Goal: Information Seeking & Learning: Learn about a topic

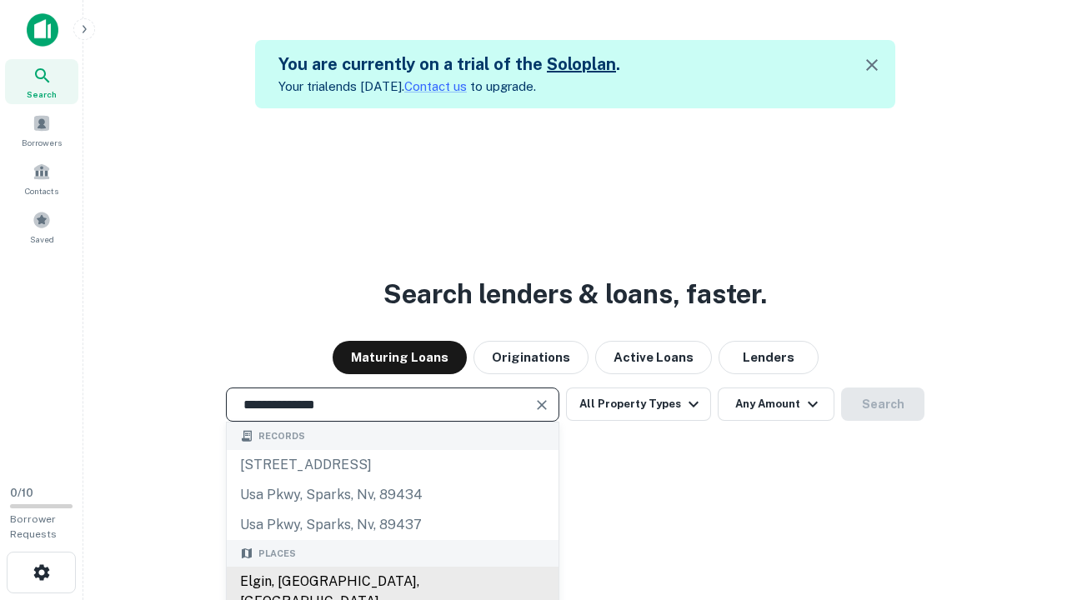
click at [392, 582] on div "Elgin, [GEOGRAPHIC_DATA], [GEOGRAPHIC_DATA]" at bounding box center [393, 592] width 332 height 50
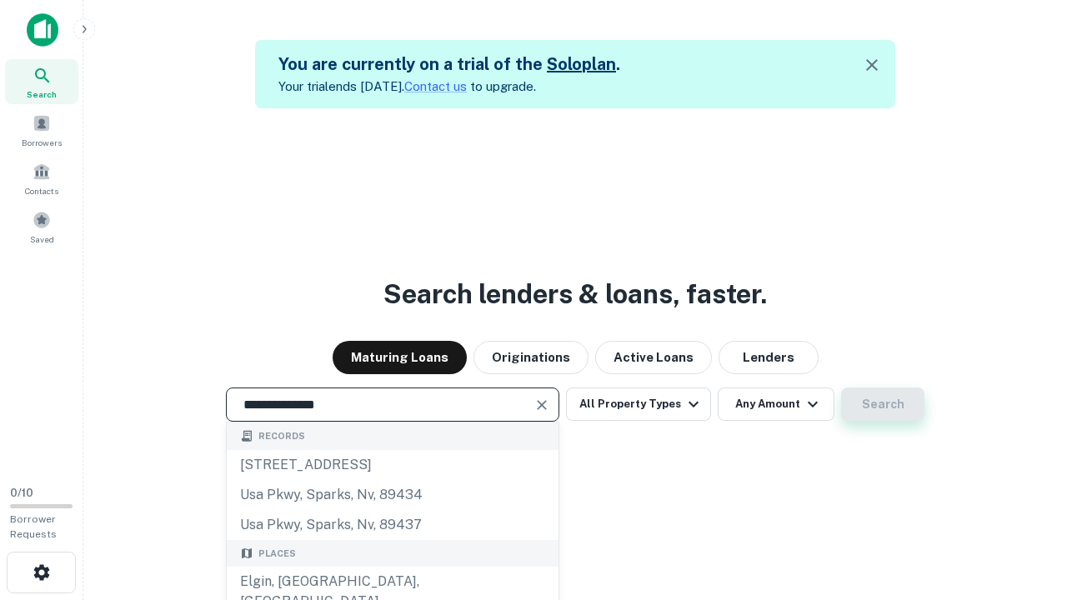
type input "**********"
click at [841, 388] on button "Search" at bounding box center [882, 404] width 83 height 33
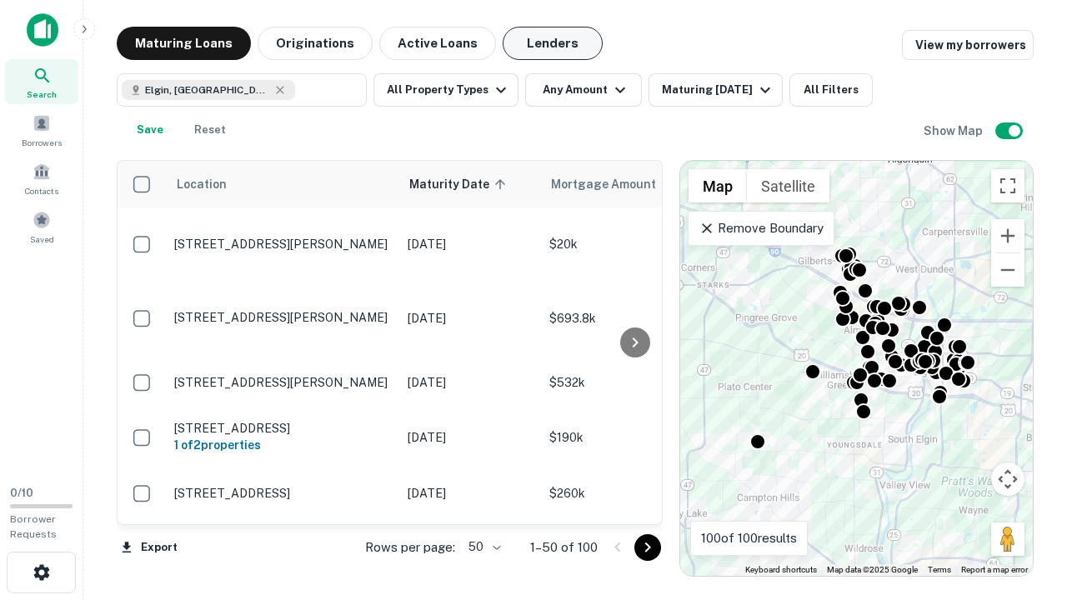
click at [553, 43] on button "Lenders" at bounding box center [553, 43] width 100 height 33
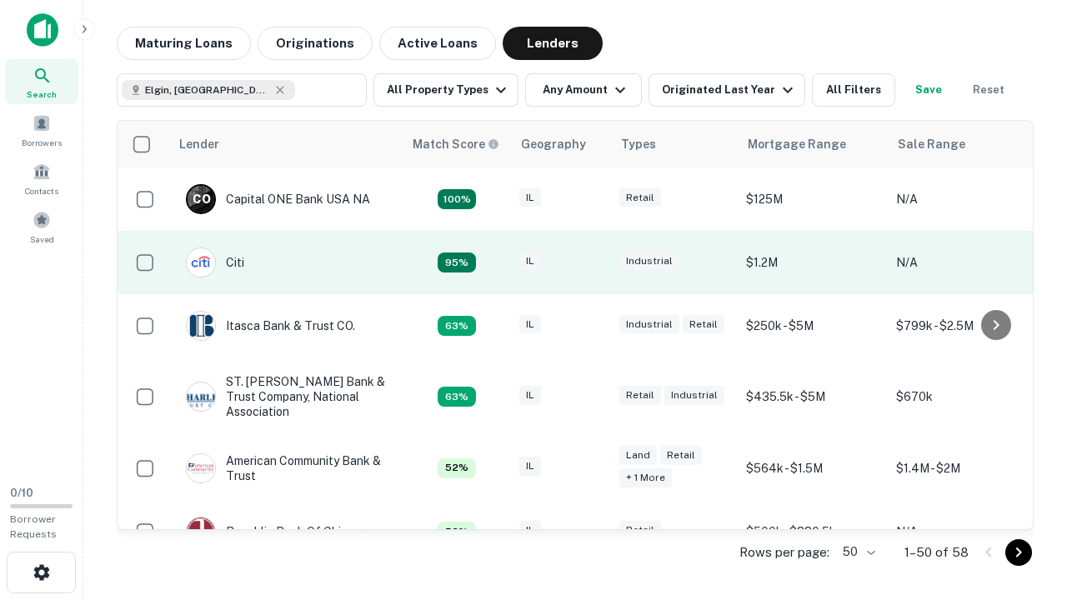
click at [592, 263] on div "IL" at bounding box center [561, 263] width 83 height 23
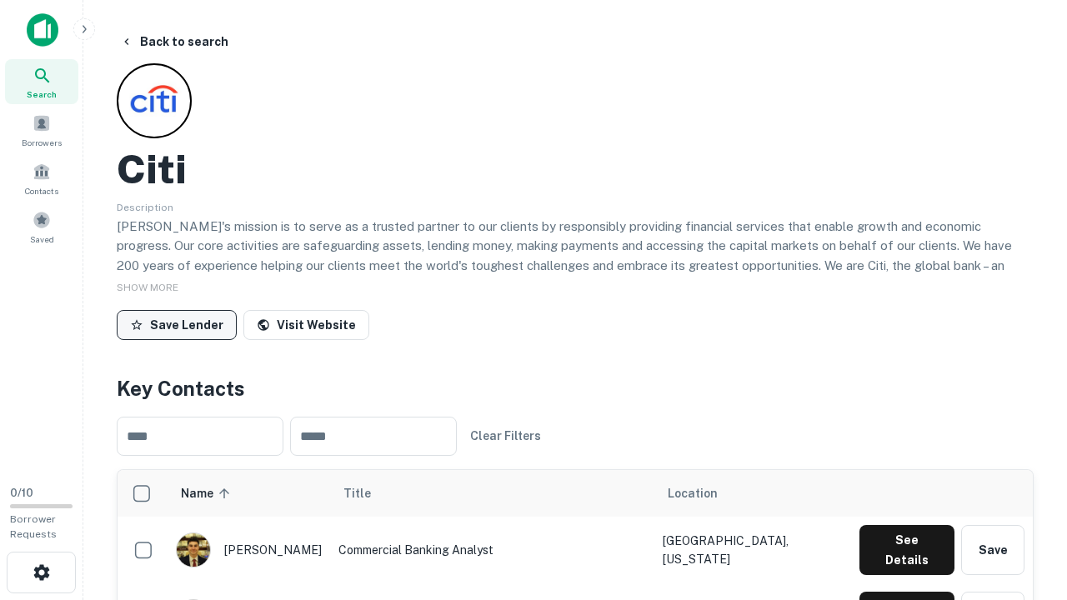
click at [177, 324] on button "Save Lender" at bounding box center [177, 325] width 120 height 30
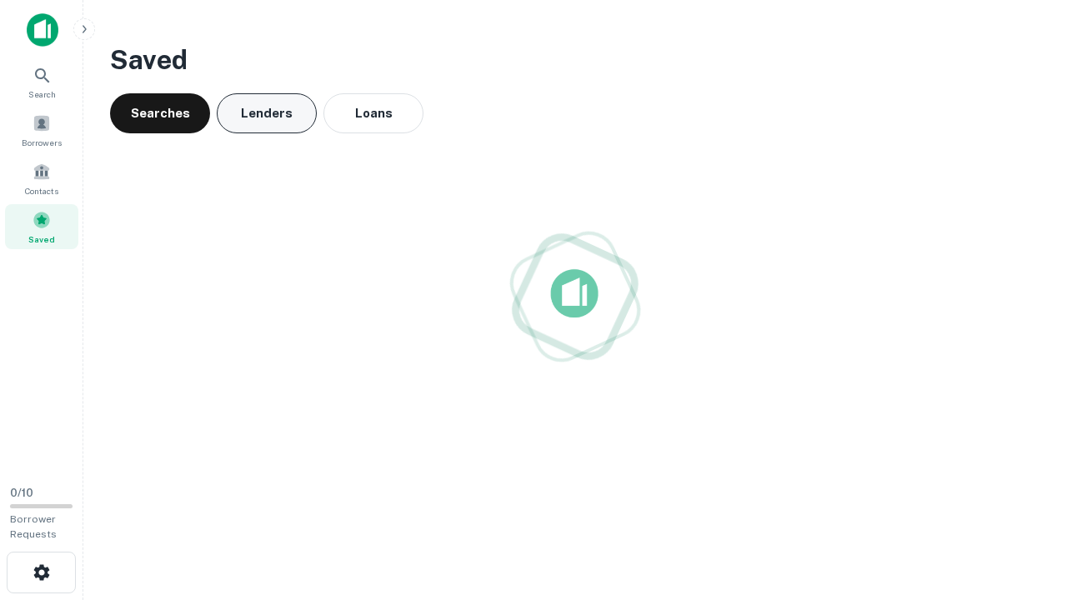
click at [267, 113] on button "Lenders" at bounding box center [267, 113] width 100 height 40
